Goal: Information Seeking & Learning: Find specific fact

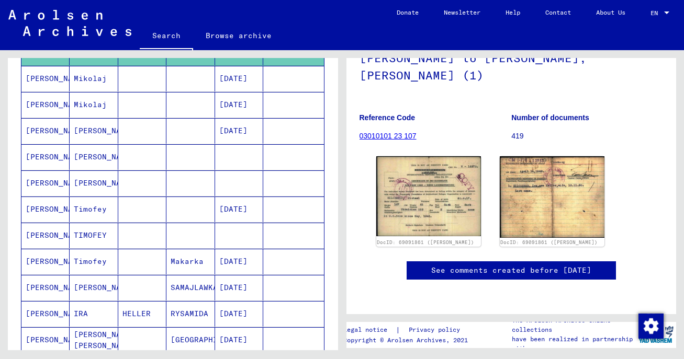
scroll to position [199, 0]
click at [57, 286] on mat-cell "[PERSON_NAME]" at bounding box center [45, 288] width 48 height 26
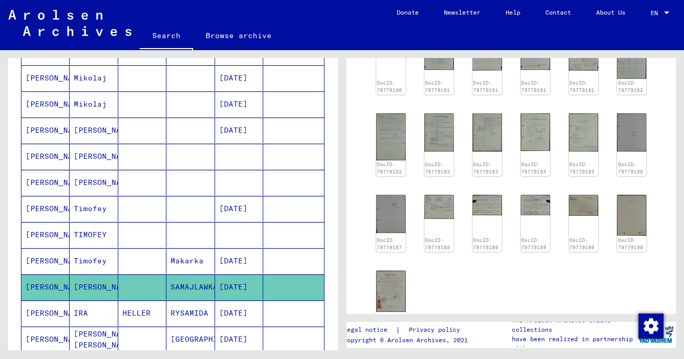
scroll to position [121, 0]
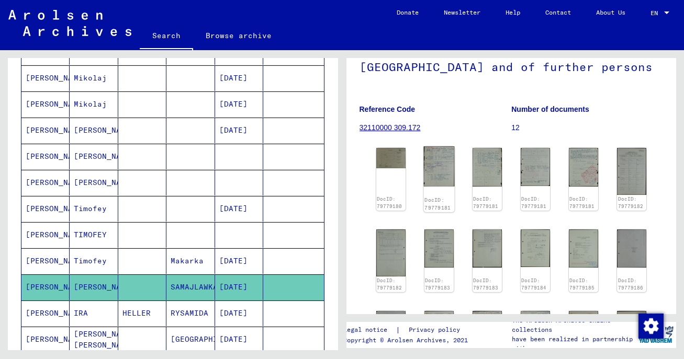
click at [435, 169] on img at bounding box center [438, 166] width 31 height 40
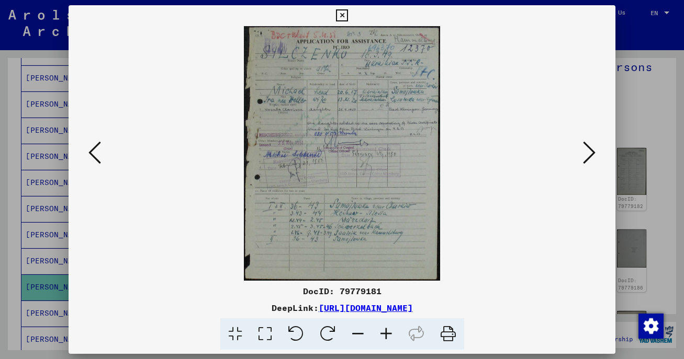
click at [387, 333] on icon at bounding box center [386, 335] width 28 height 32
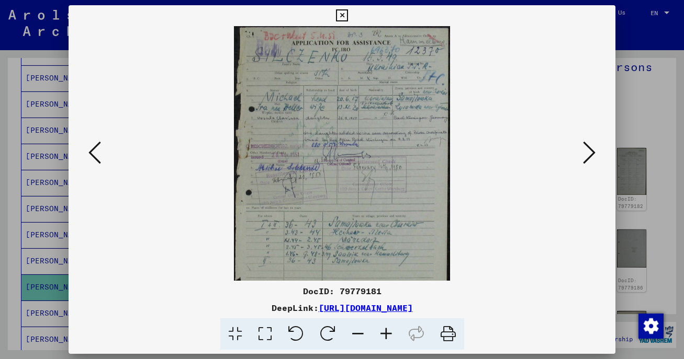
click at [387, 333] on icon at bounding box center [386, 335] width 28 height 32
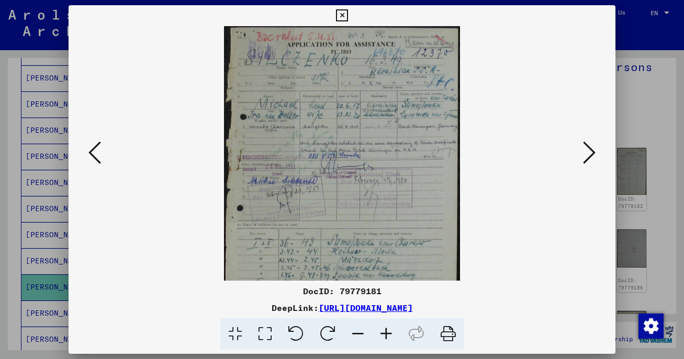
click at [387, 333] on icon at bounding box center [386, 335] width 28 height 32
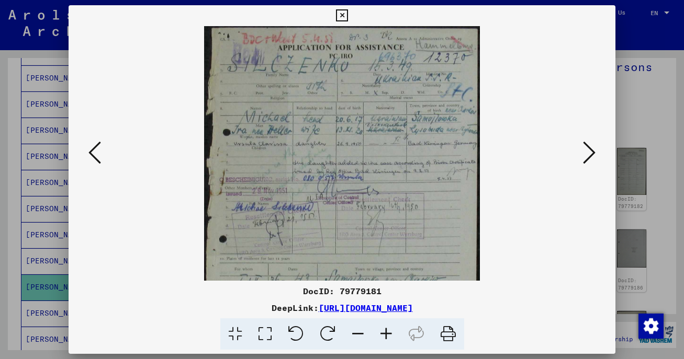
click at [387, 333] on icon at bounding box center [386, 335] width 28 height 32
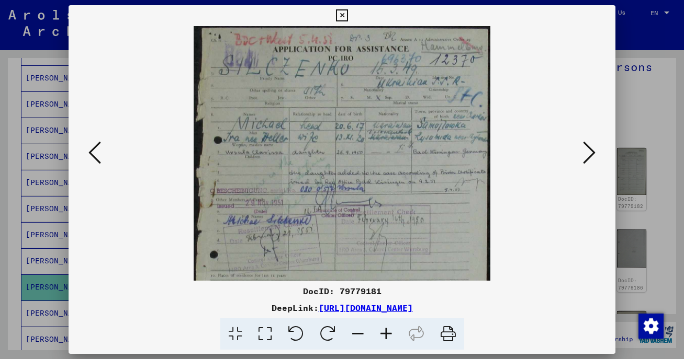
click at [387, 333] on icon at bounding box center [386, 335] width 28 height 32
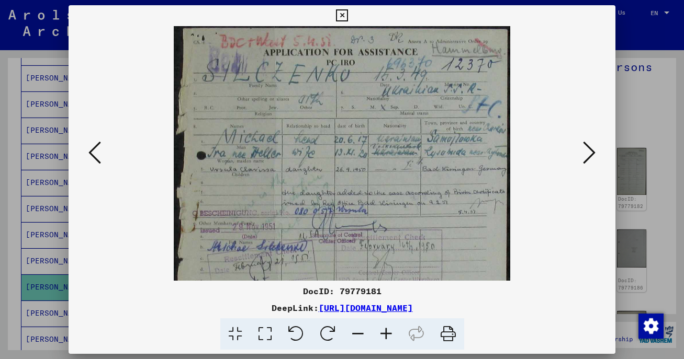
click at [387, 333] on icon at bounding box center [386, 335] width 28 height 32
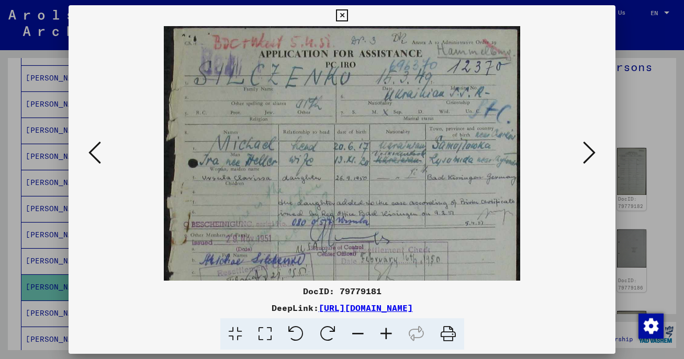
click at [348, 15] on icon at bounding box center [342, 15] width 12 height 13
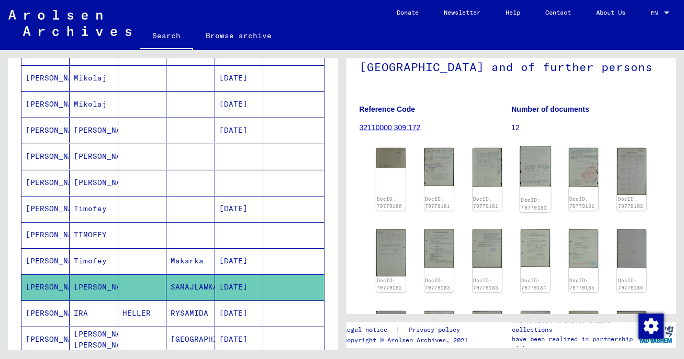
click at [541, 180] on img at bounding box center [534, 166] width 31 height 40
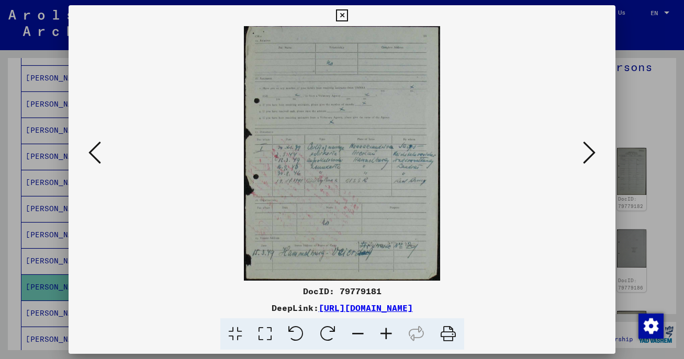
click at [385, 326] on icon at bounding box center [386, 335] width 28 height 32
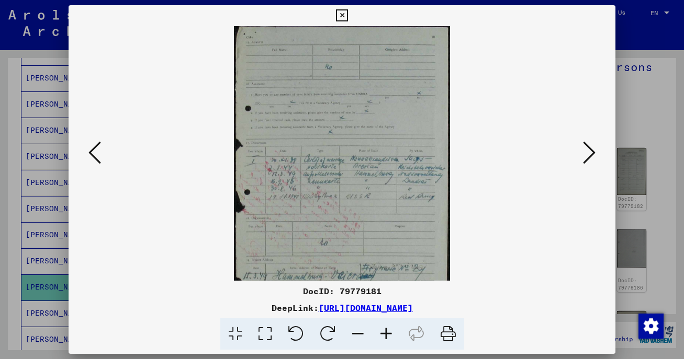
click at [385, 326] on icon at bounding box center [386, 335] width 28 height 32
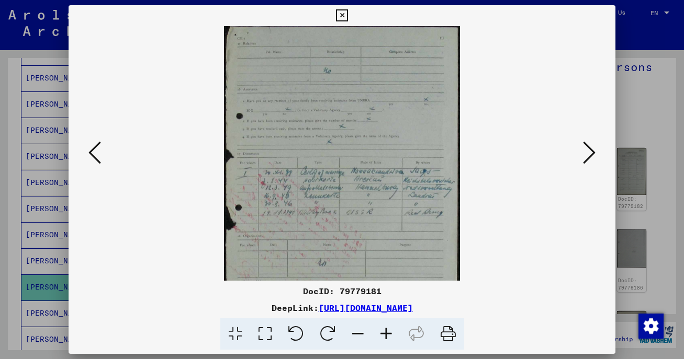
click at [385, 326] on icon at bounding box center [386, 335] width 28 height 32
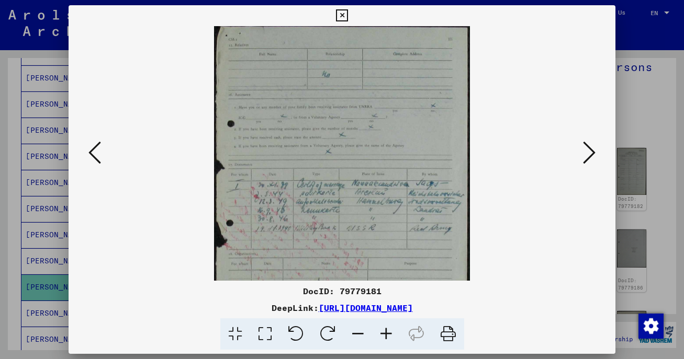
click at [385, 326] on icon at bounding box center [386, 335] width 28 height 32
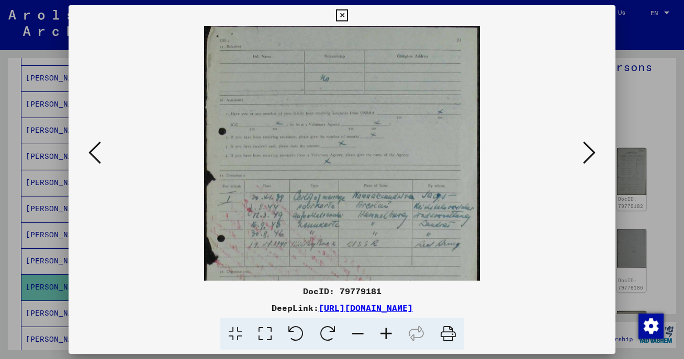
click at [351, 14] on button at bounding box center [342, 15] width 18 height 21
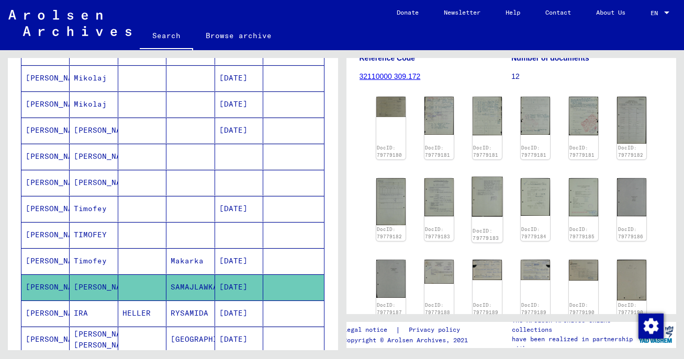
scroll to position [187, 0]
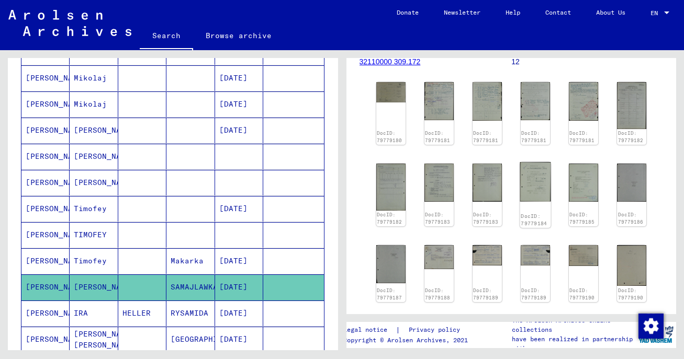
click at [528, 197] on img at bounding box center [534, 182] width 31 height 40
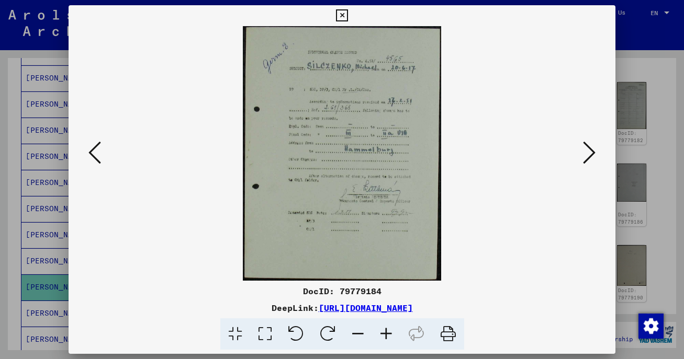
click at [383, 334] on icon at bounding box center [386, 335] width 28 height 32
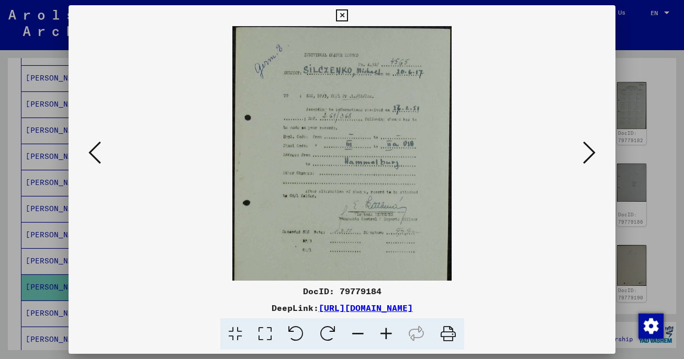
click at [383, 334] on icon at bounding box center [386, 335] width 28 height 32
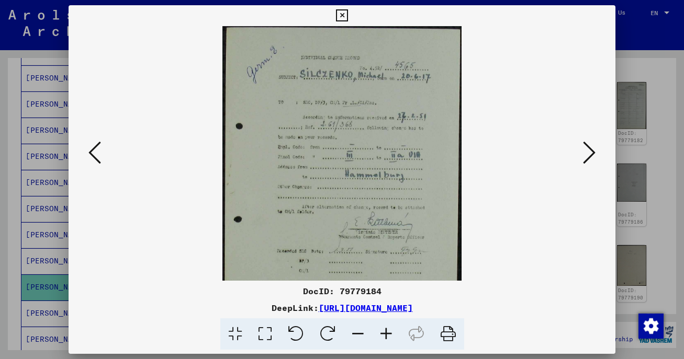
click at [383, 334] on icon at bounding box center [386, 335] width 28 height 32
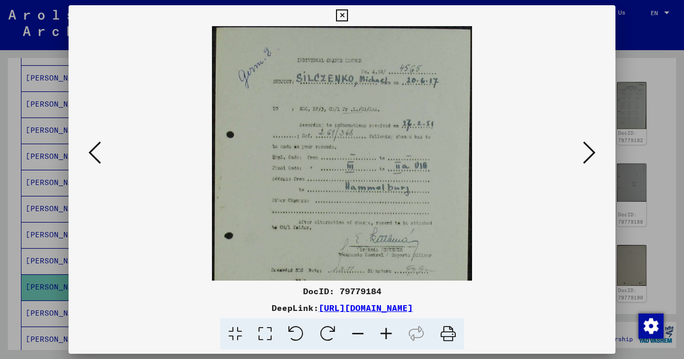
click at [383, 334] on icon at bounding box center [386, 335] width 28 height 32
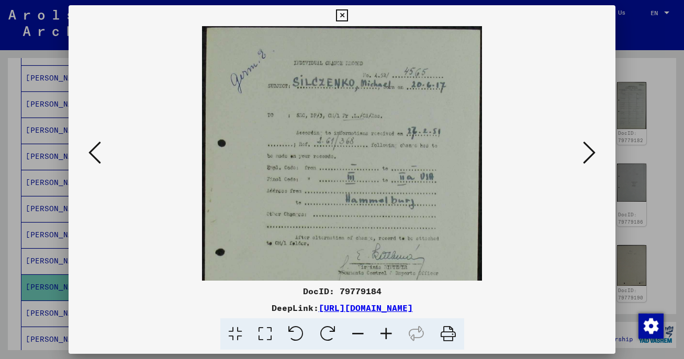
scroll to position [0, 0]
click at [348, 12] on icon at bounding box center [342, 15] width 12 height 13
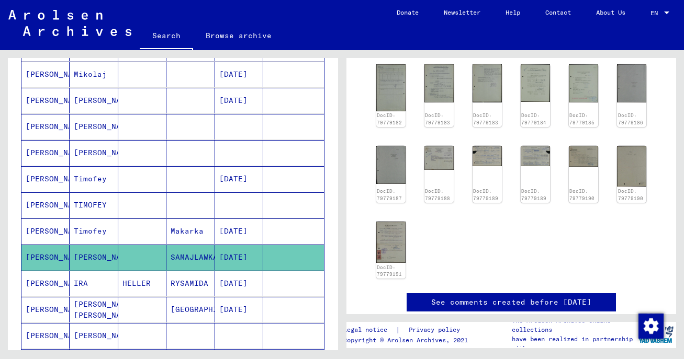
scroll to position [241, 0]
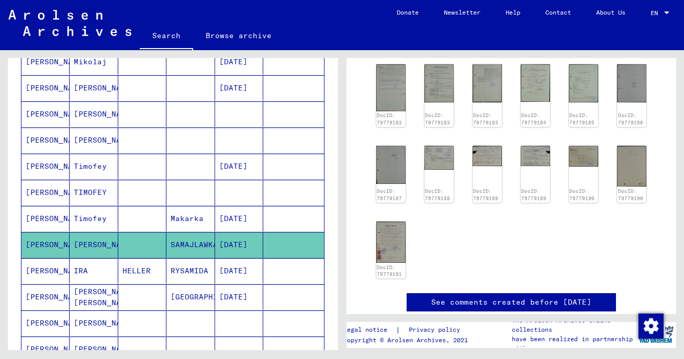
click at [52, 297] on icon at bounding box center [43, 318] width 26 height 42
click at [61, 296] on mat-cell "[PERSON_NAME]" at bounding box center [45, 298] width 48 height 26
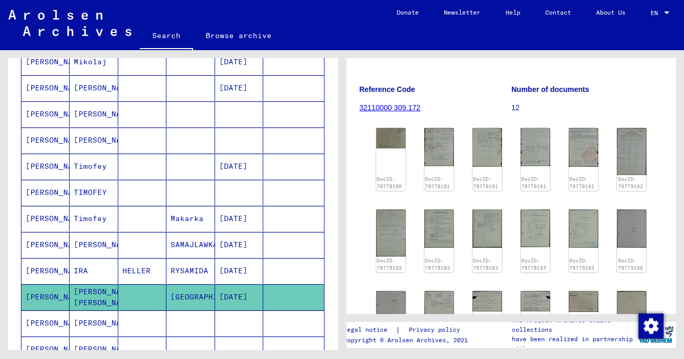
scroll to position [128, 0]
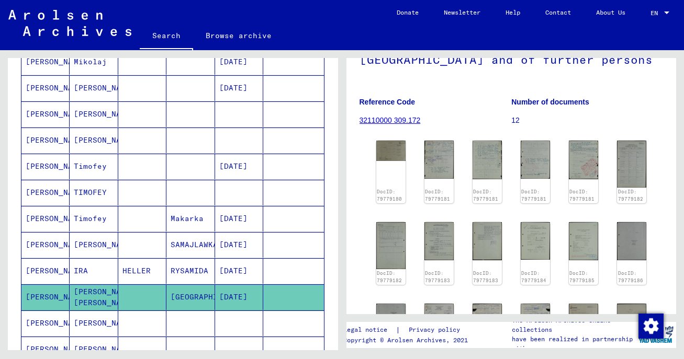
click at [47, 294] on mat-cell "[PERSON_NAME]" at bounding box center [45, 298] width 48 height 26
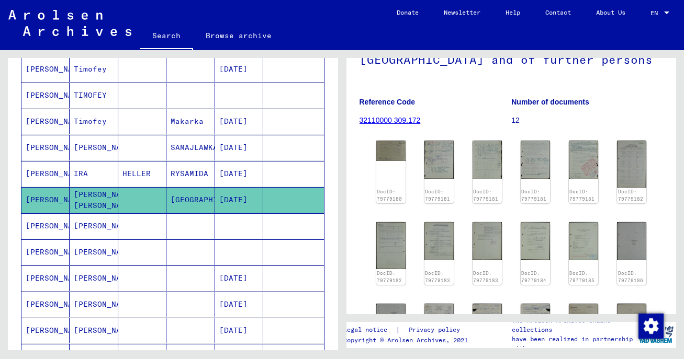
scroll to position [339, 0]
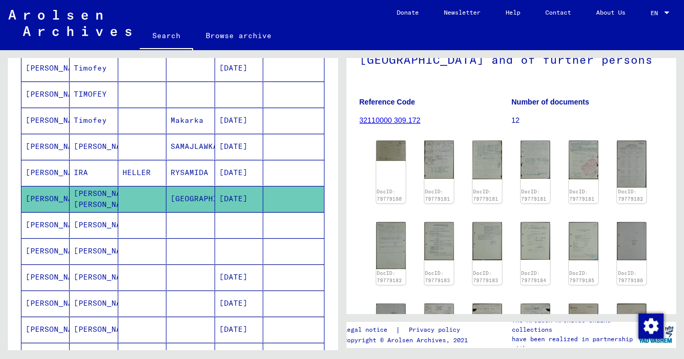
click at [47, 276] on mat-cell "[PERSON_NAME]" at bounding box center [45, 278] width 48 height 26
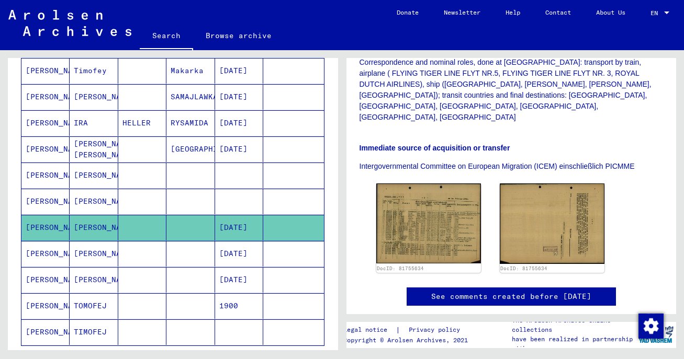
scroll to position [398, 0]
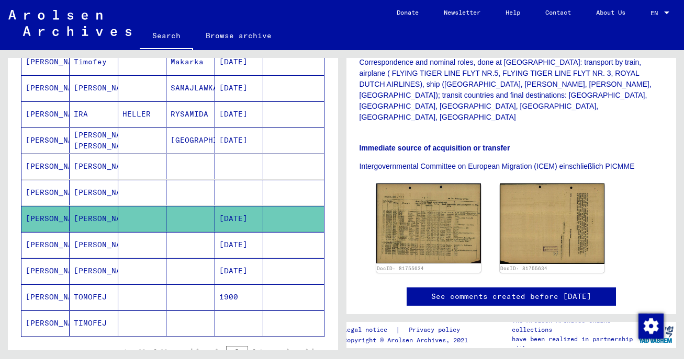
click at [50, 295] on mat-cell "[PERSON_NAME]" at bounding box center [45, 298] width 48 height 26
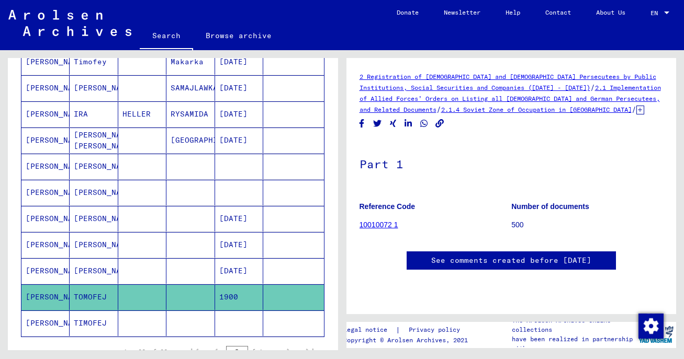
click at [386, 227] on link "10010072 1" at bounding box center [378, 225] width 39 height 8
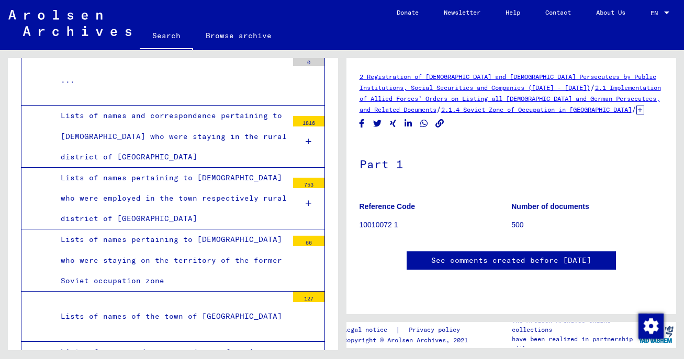
scroll to position [5288, 0]
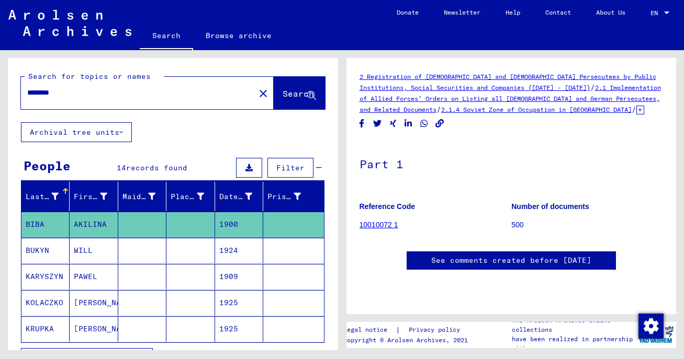
click at [96, 88] on input "********" at bounding box center [137, 92] width 221 height 11
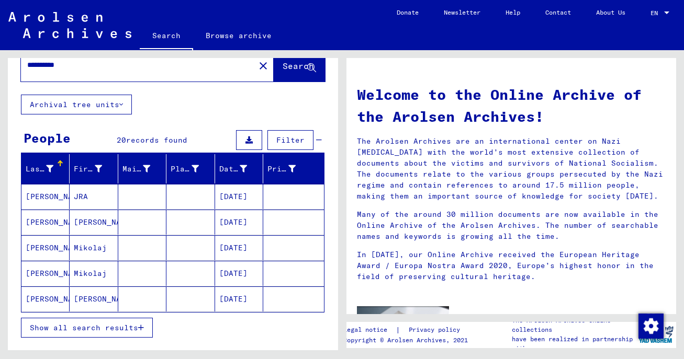
scroll to position [27, 0]
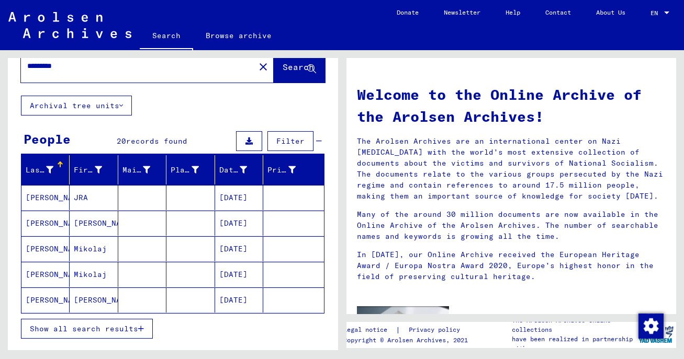
type input "*********"
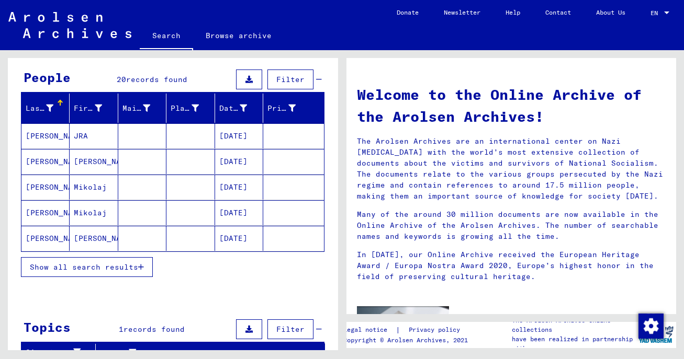
scroll to position [90, 0]
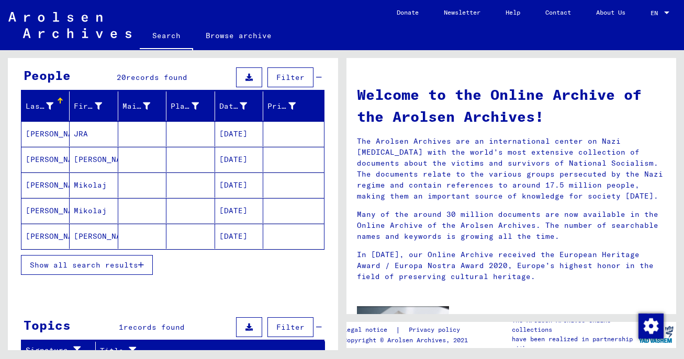
click at [50, 156] on mat-cell "[PERSON_NAME]" at bounding box center [45, 159] width 48 height 25
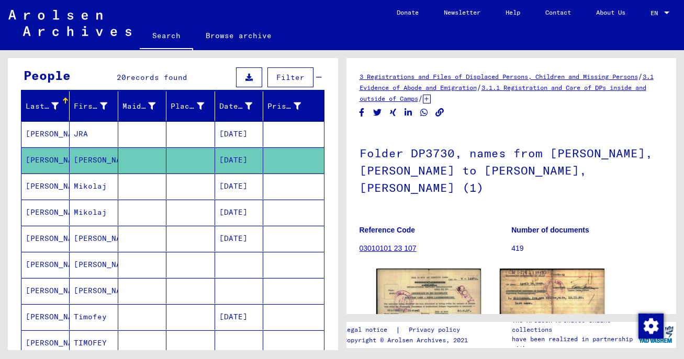
scroll to position [84, 0]
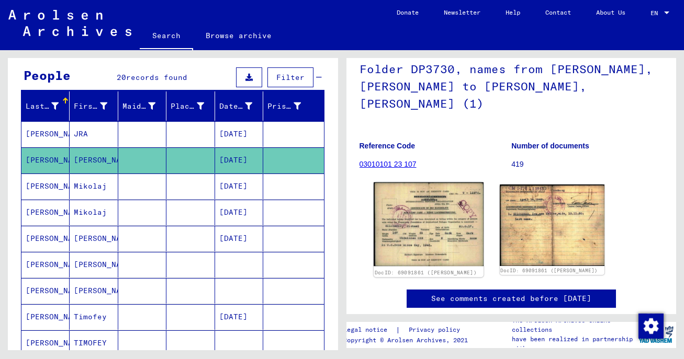
click at [401, 207] on img at bounding box center [428, 225] width 110 height 84
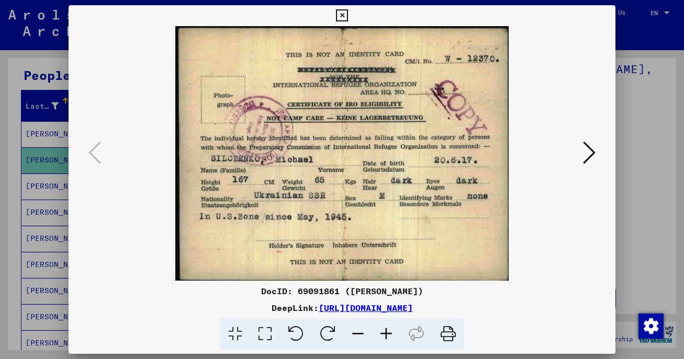
click at [348, 14] on icon at bounding box center [342, 15] width 12 height 13
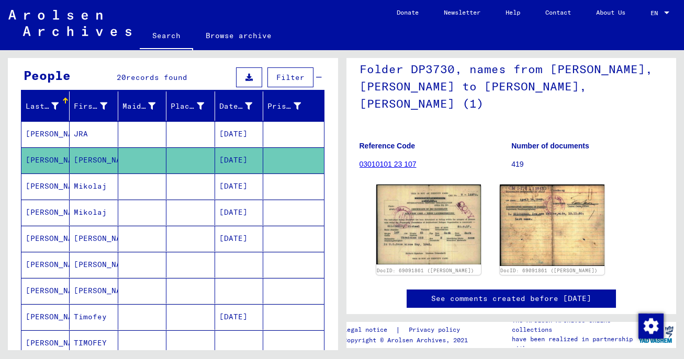
scroll to position [107, 0]
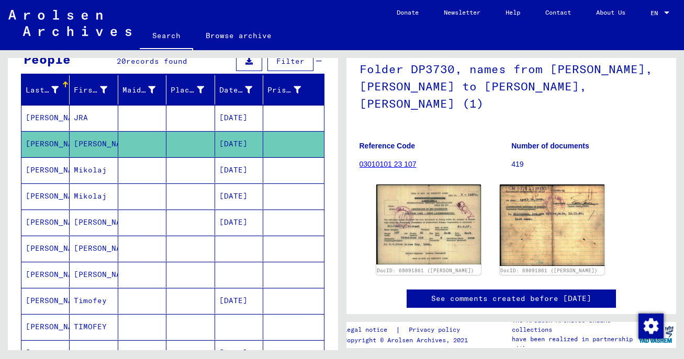
click at [52, 173] on mat-cell "[PERSON_NAME]" at bounding box center [45, 170] width 48 height 26
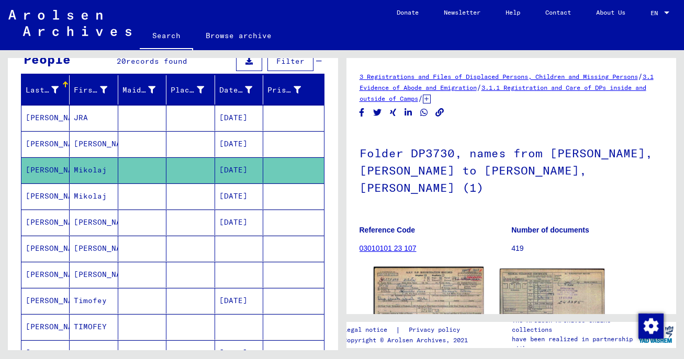
click at [417, 294] on img at bounding box center [428, 302] width 110 height 71
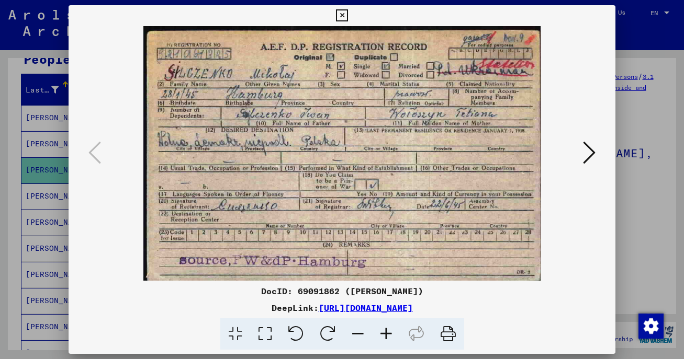
click at [633, 111] on div at bounding box center [342, 179] width 684 height 359
